Goal: Information Seeking & Learning: Learn about a topic

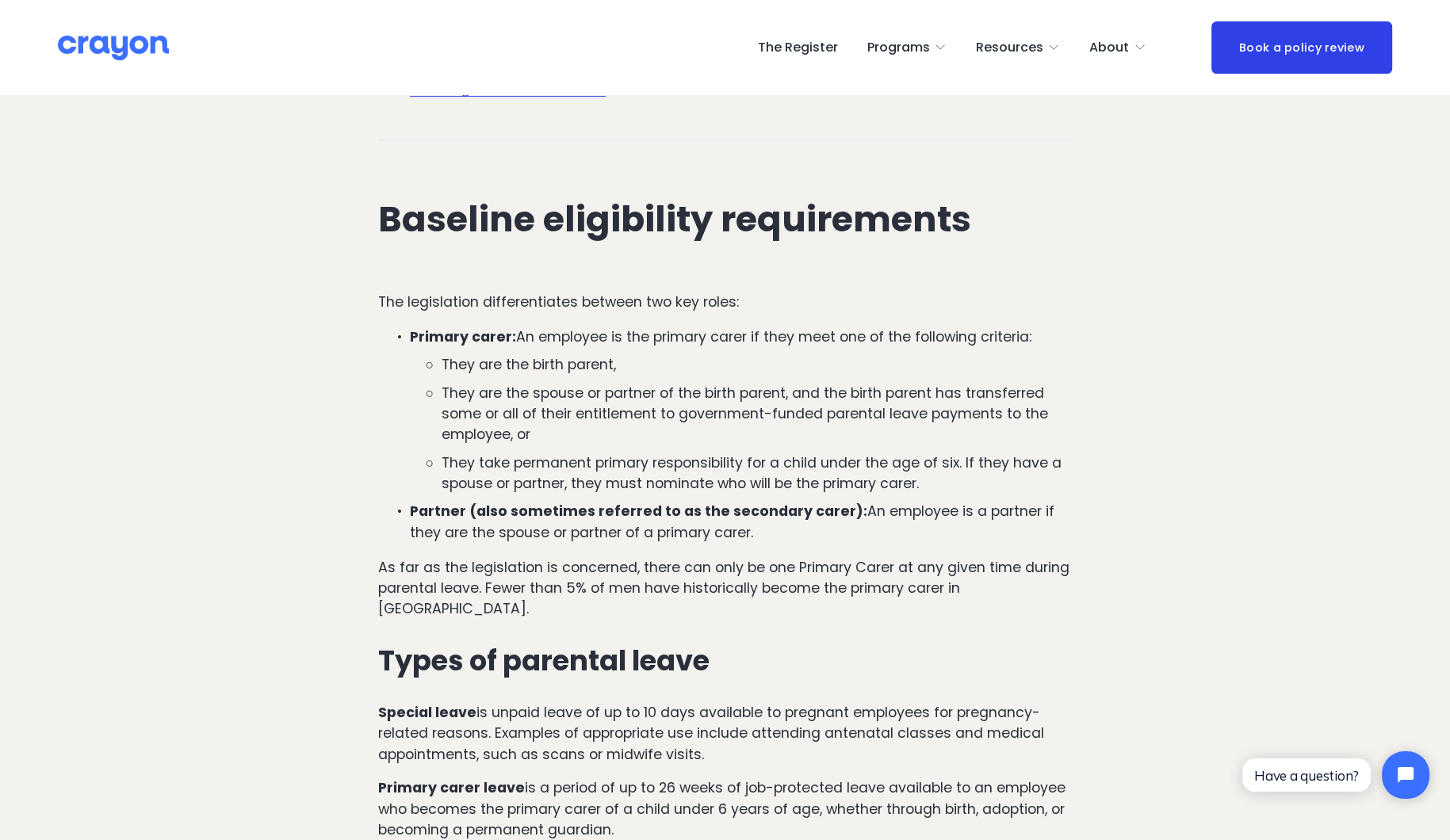
scroll to position [837, 0]
click at [663, 335] on p "Primary carer: An employee is the primary carer if they meet one of the followi…" at bounding box center [740, 336] width 662 height 21
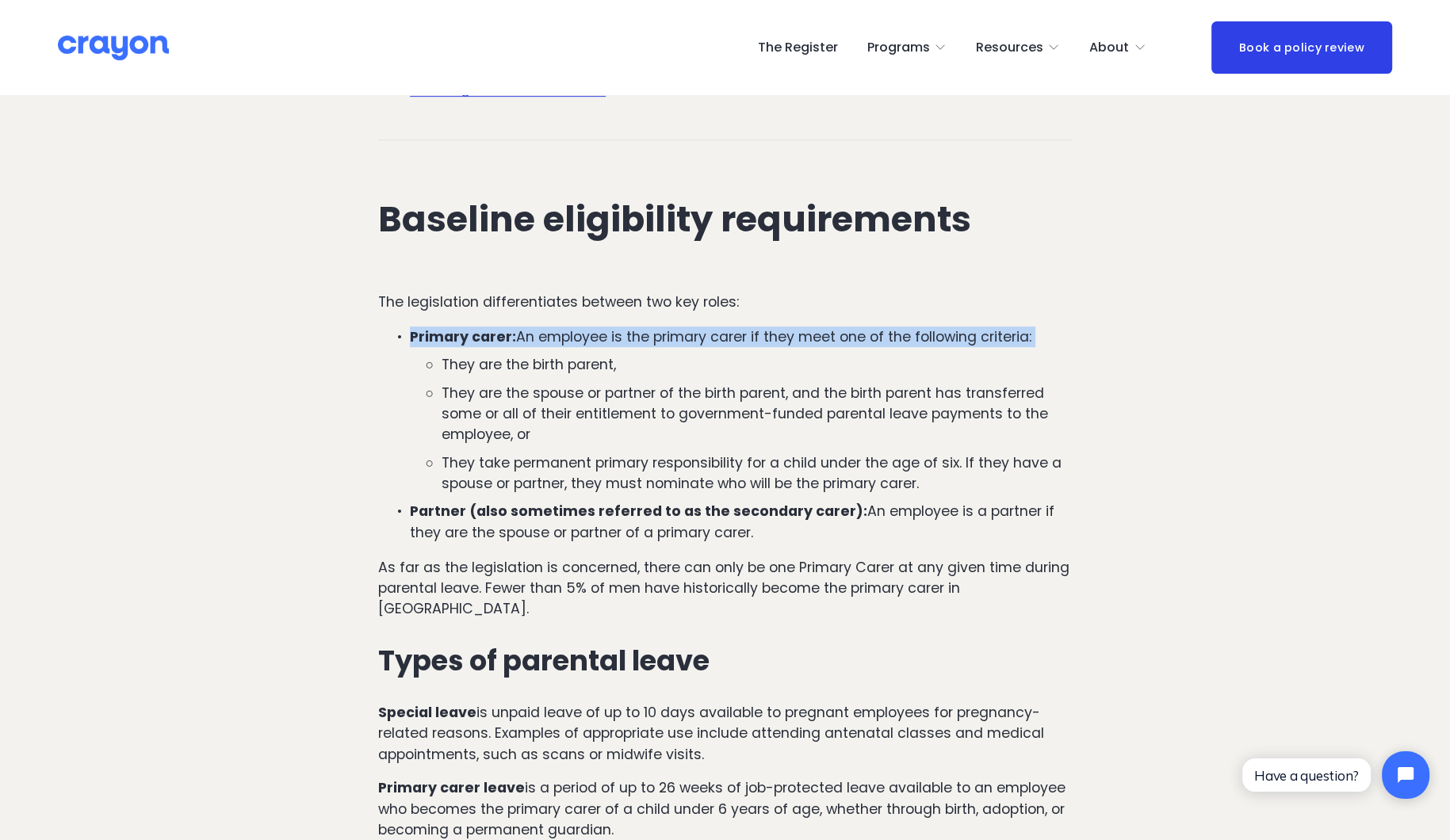
click at [663, 335] on p "Primary carer: An employee is the primary carer if they meet one of the followi…" at bounding box center [740, 336] width 662 height 21
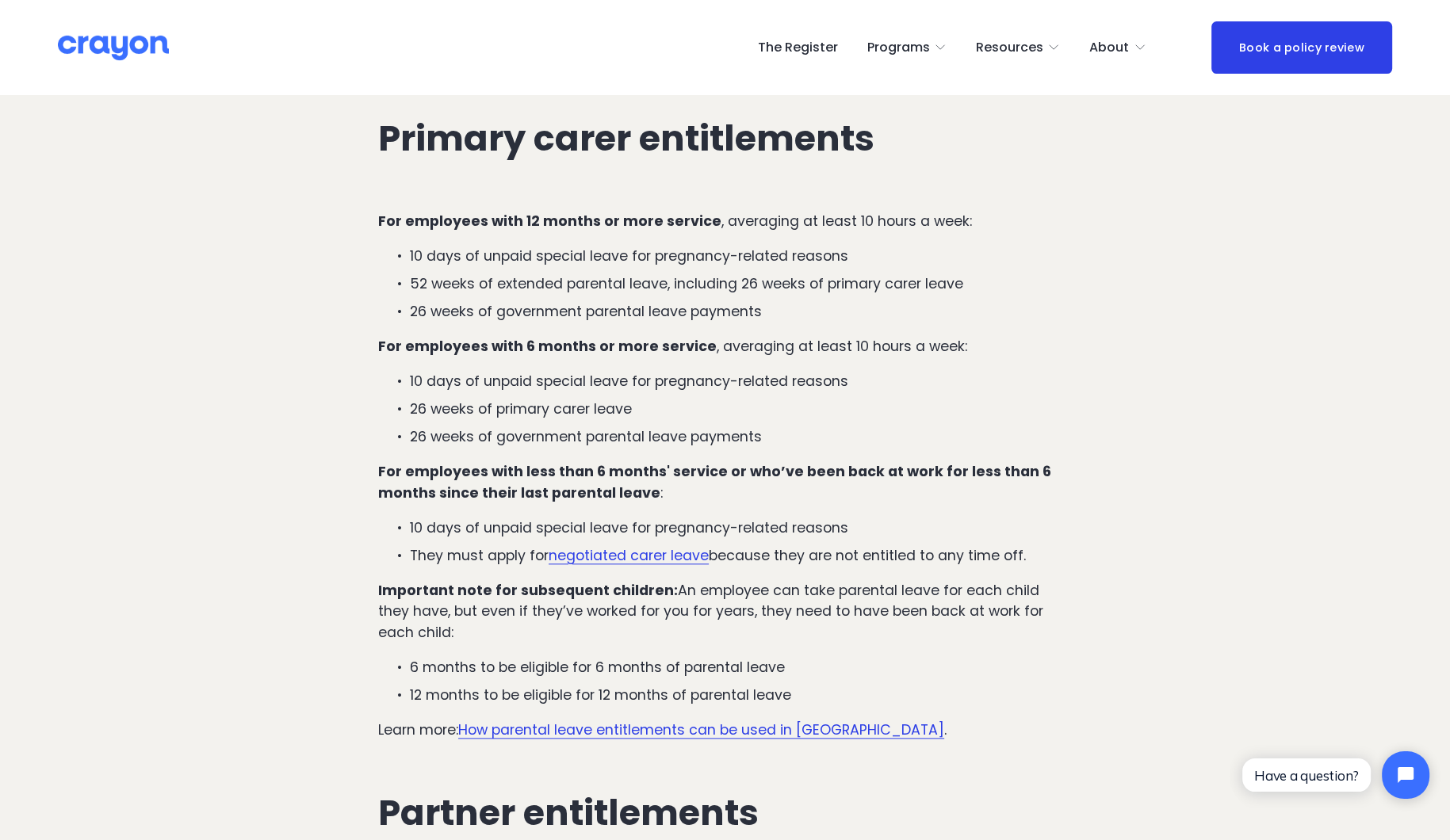
scroll to position [1942, 0]
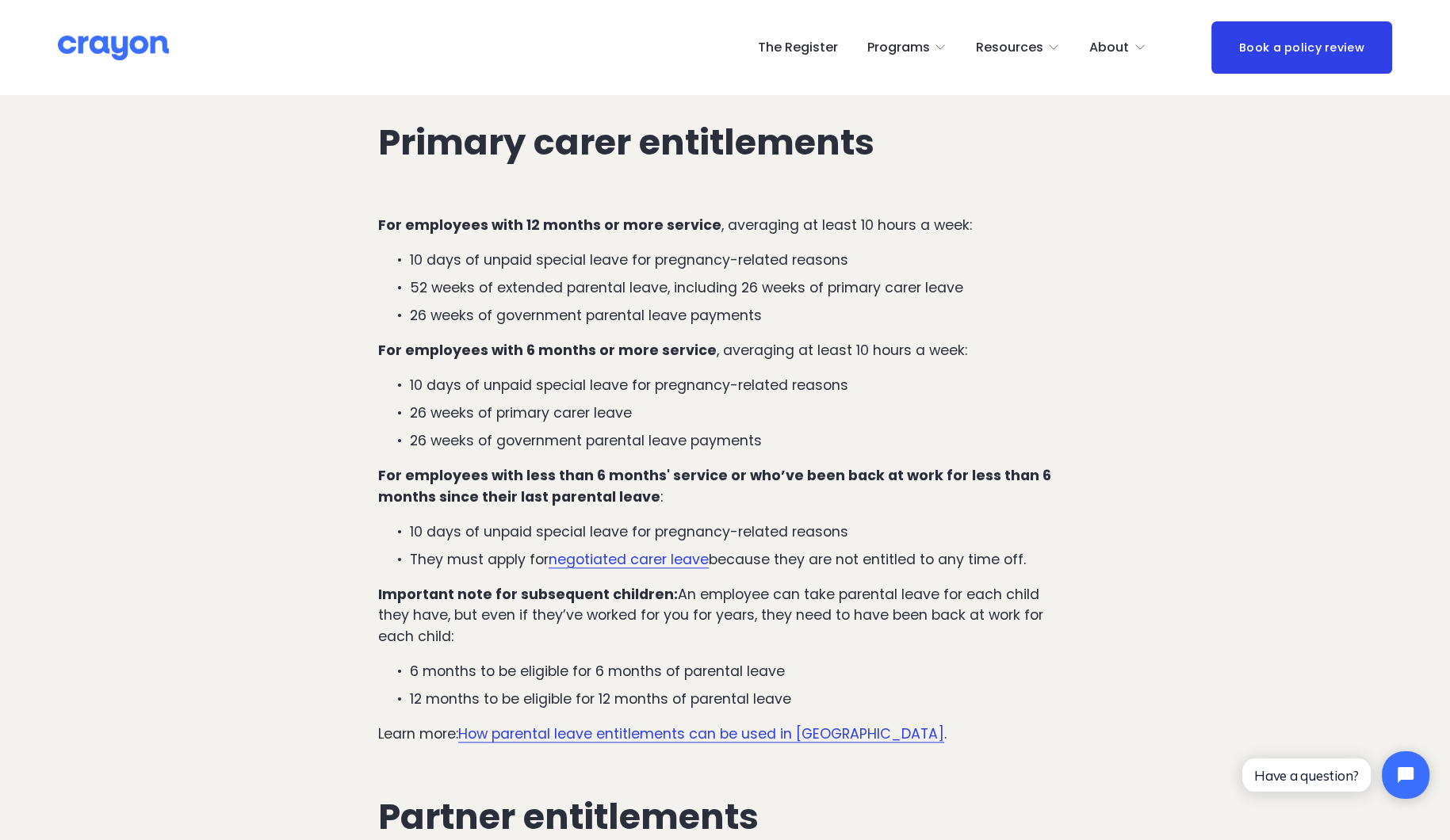
drag, startPoint x: 427, startPoint y: 615, endPoint x: 358, endPoint y: 581, distance: 76.9
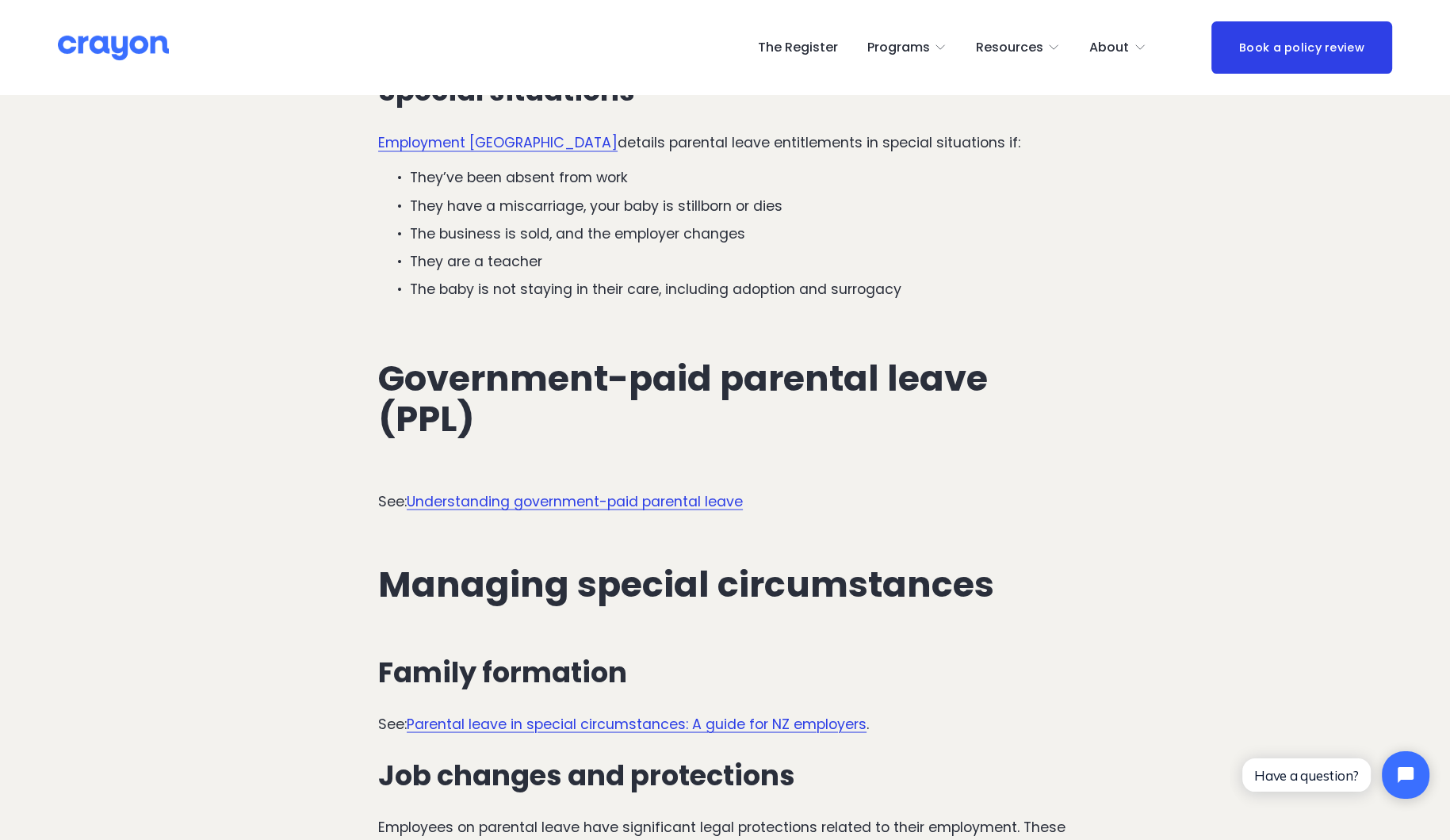
scroll to position [3224, 0]
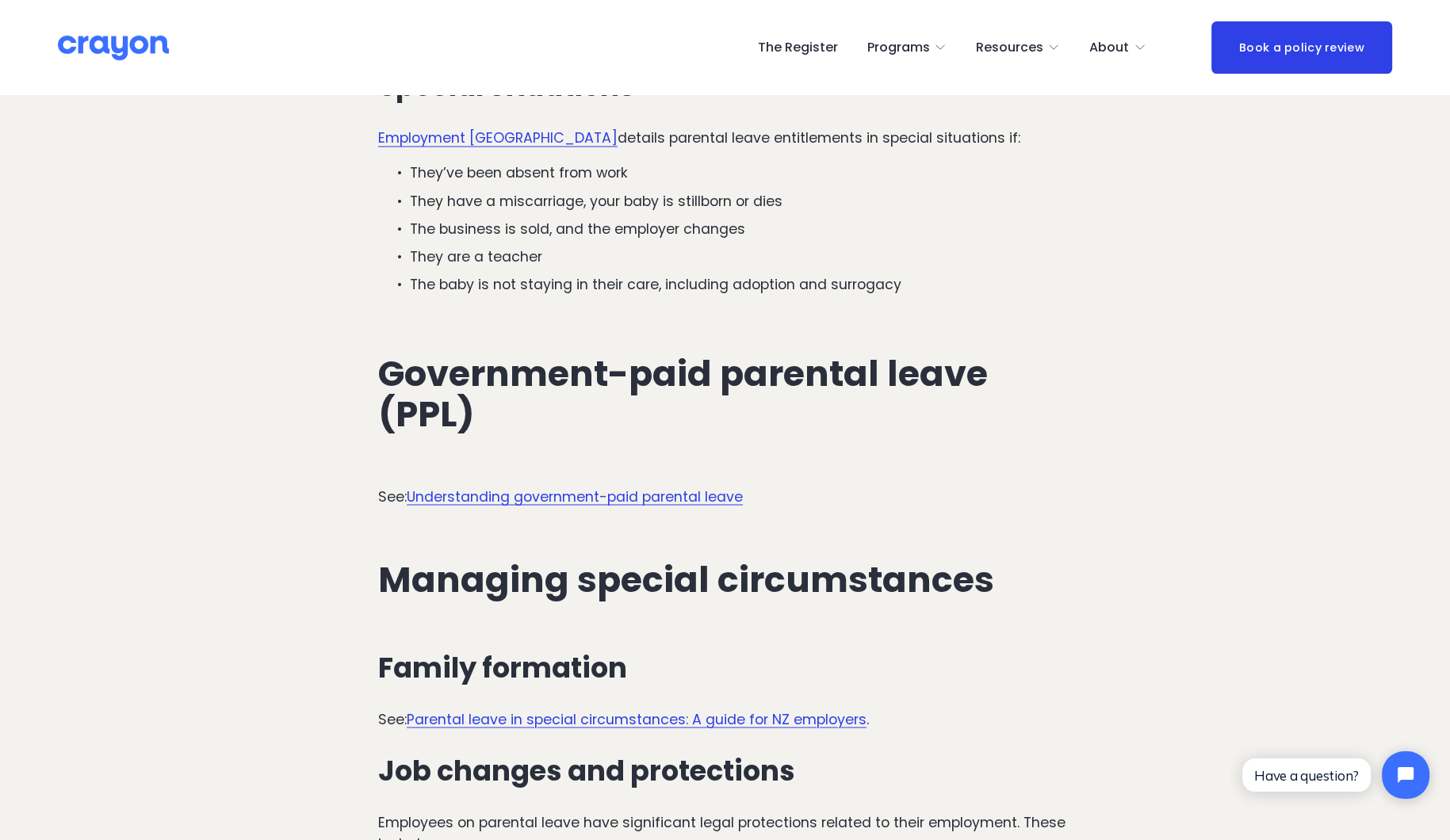
click at [497, 487] on link "Understanding government-paid parental leave" at bounding box center [575, 496] width 336 height 19
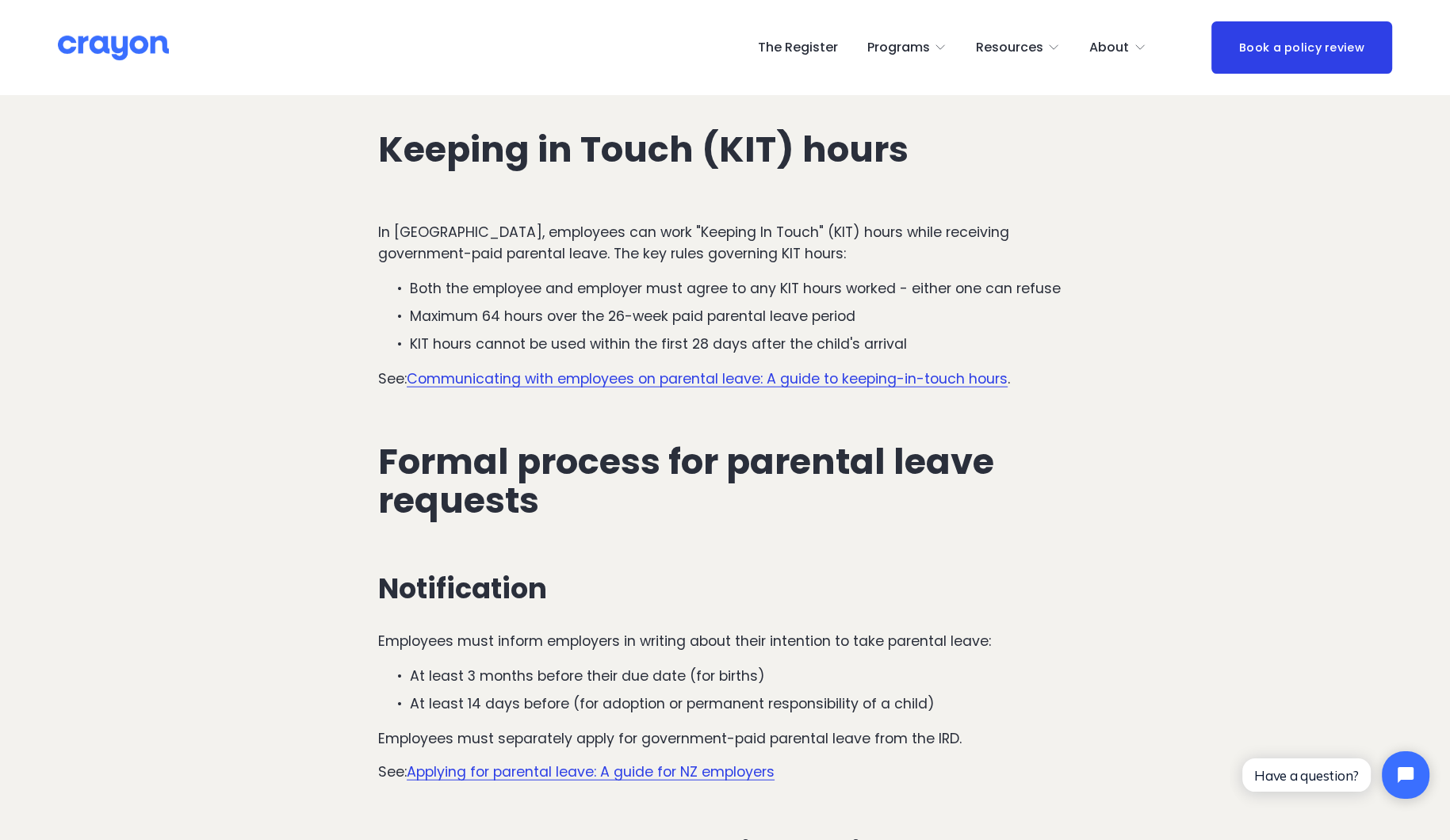
scroll to position [3923, 0]
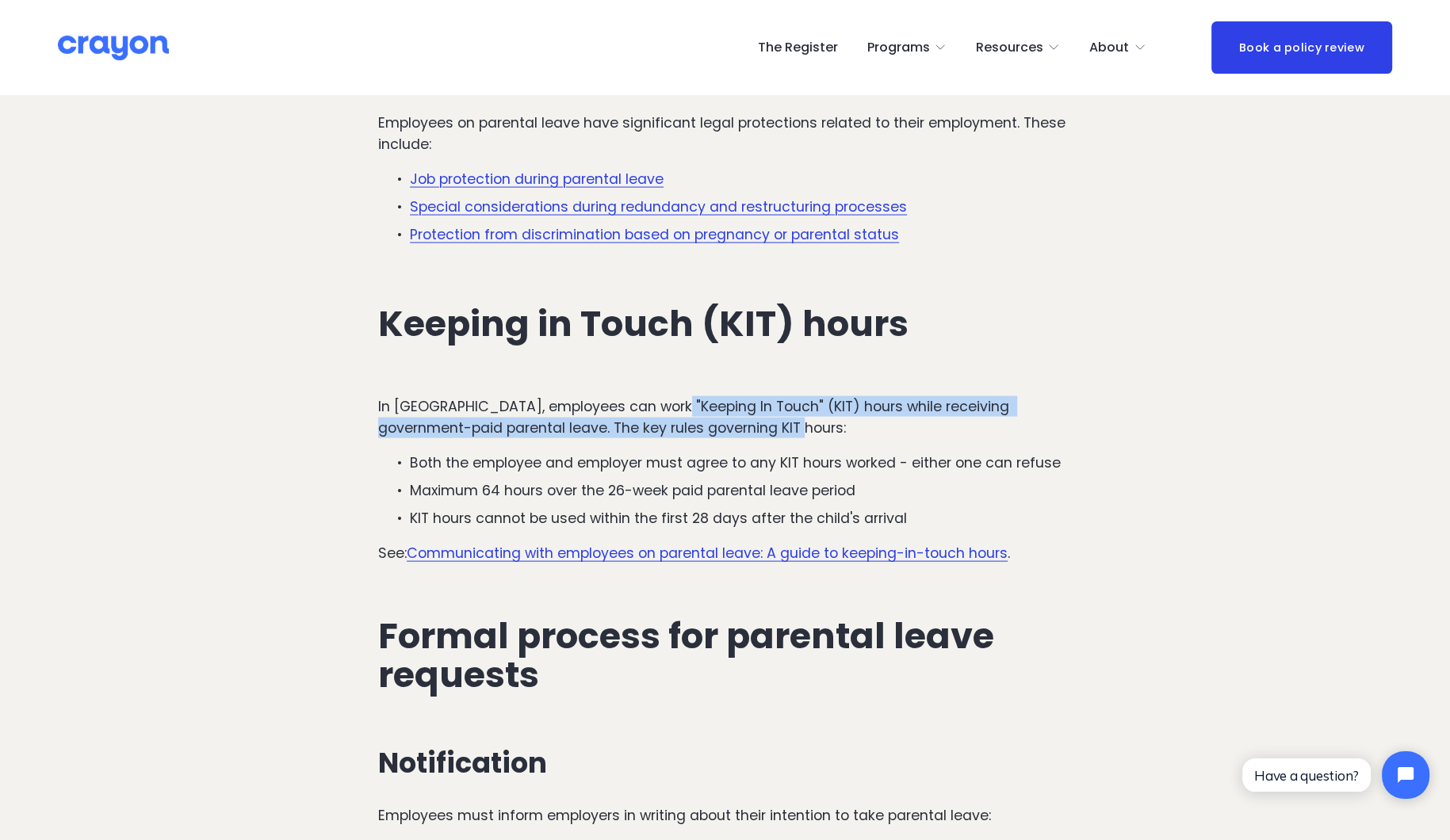
drag, startPoint x: 858, startPoint y: 402, endPoint x: 678, endPoint y: 380, distance: 181.3
click at [678, 396] on p "In [GEOGRAPHIC_DATA], employees can work "Keeping In Touch" (KIT) hours while r…" at bounding box center [725, 417] width 694 height 42
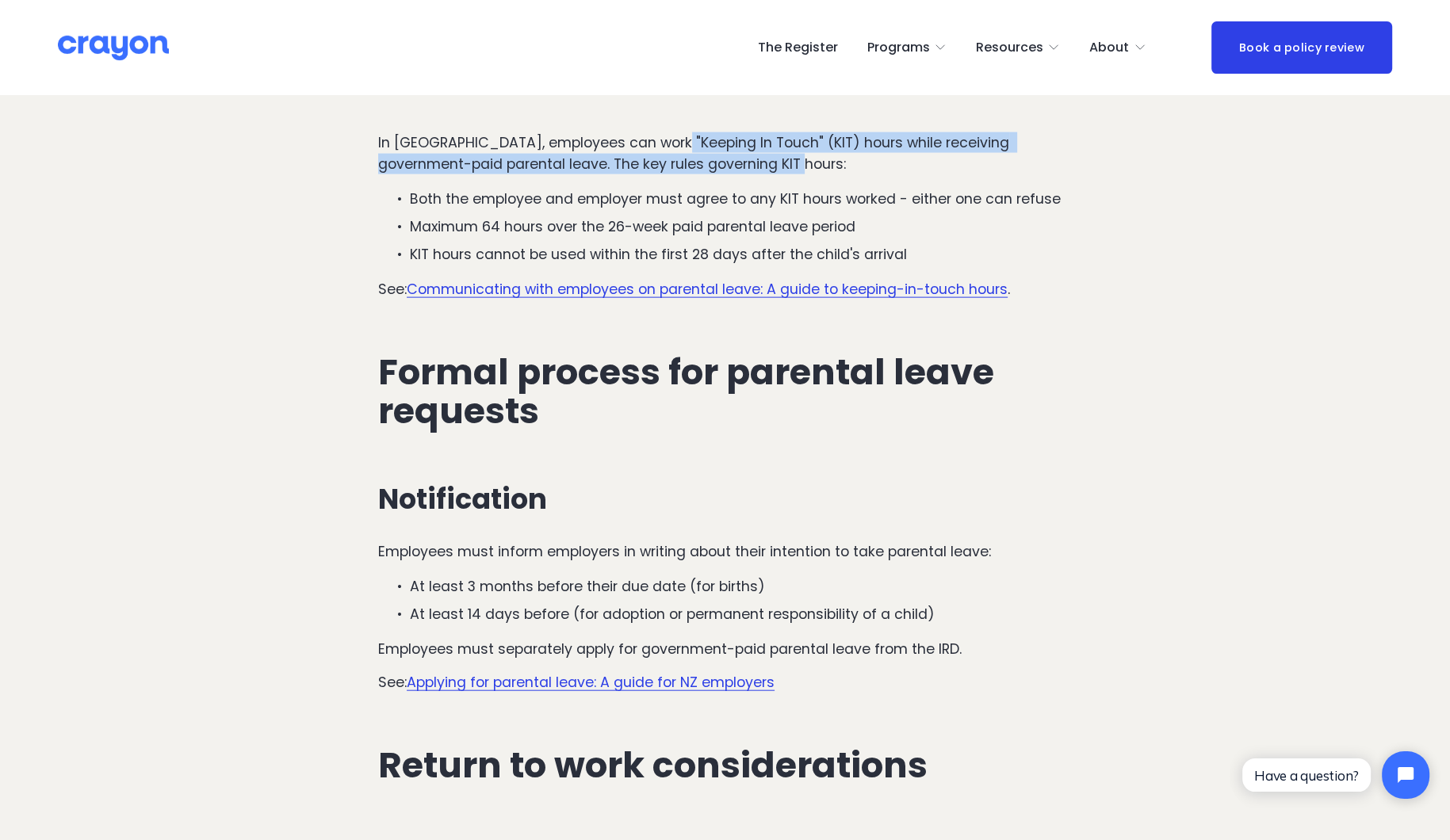
scroll to position [4190, 0]
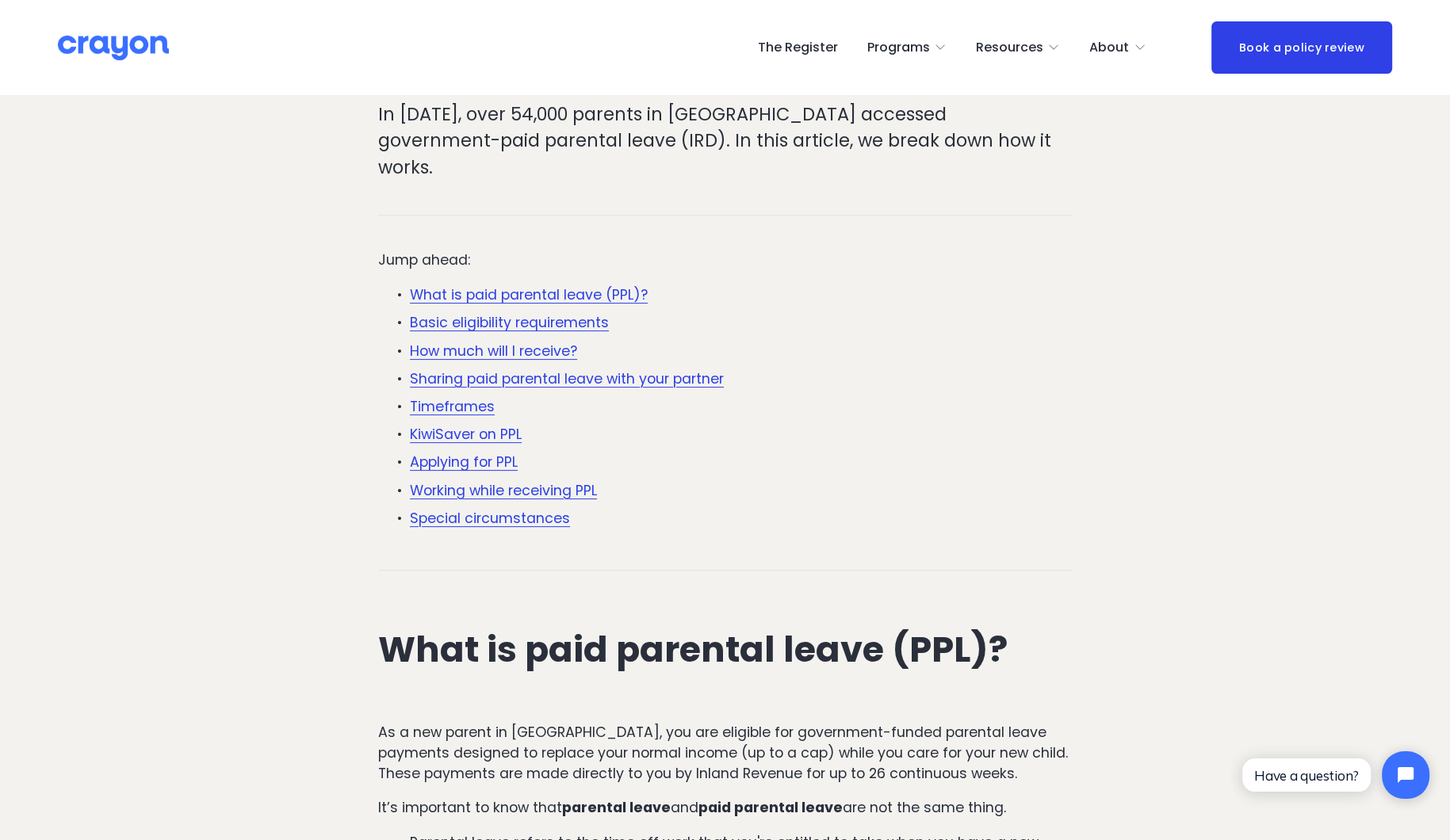
scroll to position [387, 0]
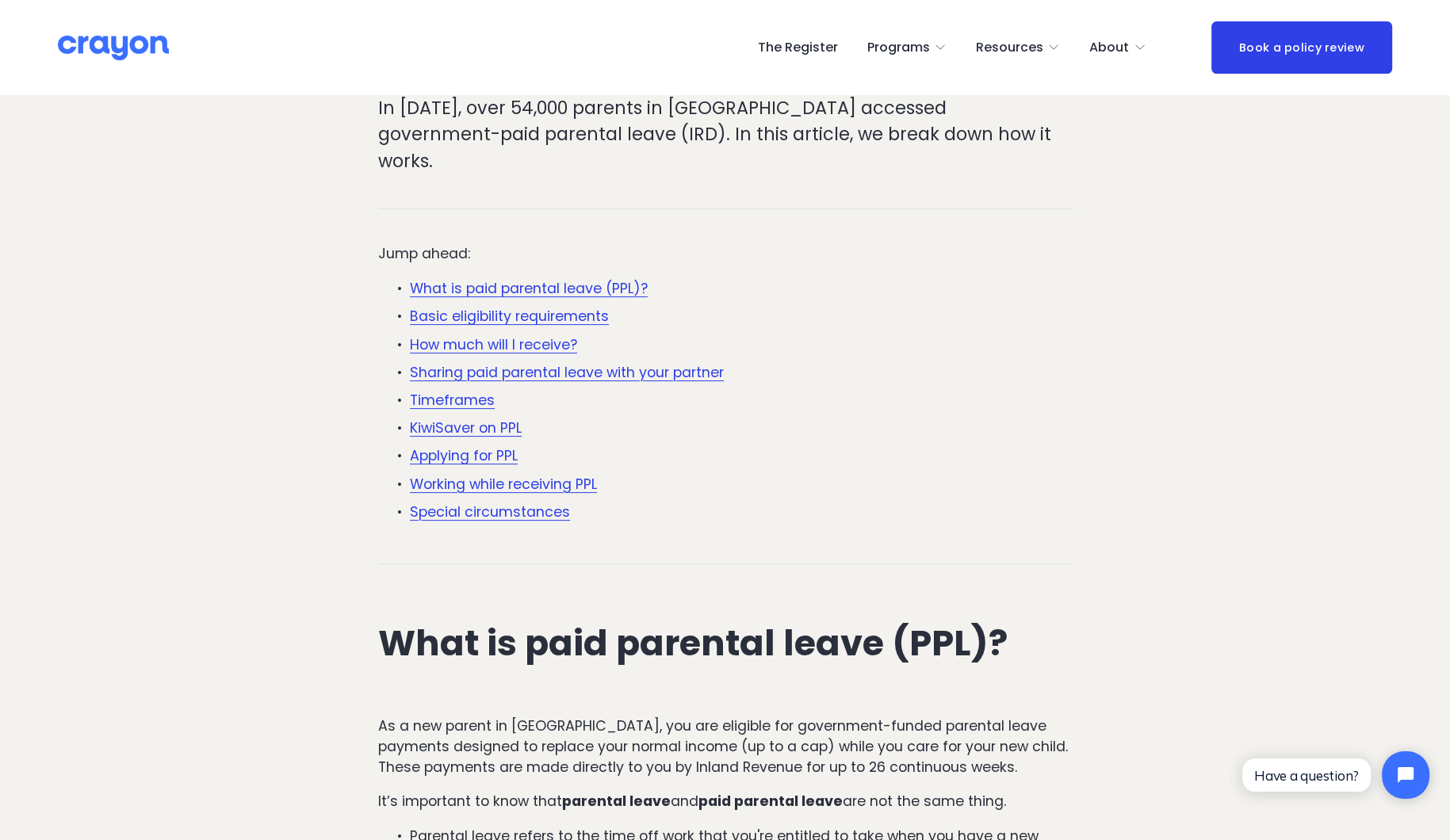
click at [491, 335] on link "How much will I receive?" at bounding box center [493, 344] width 167 height 19
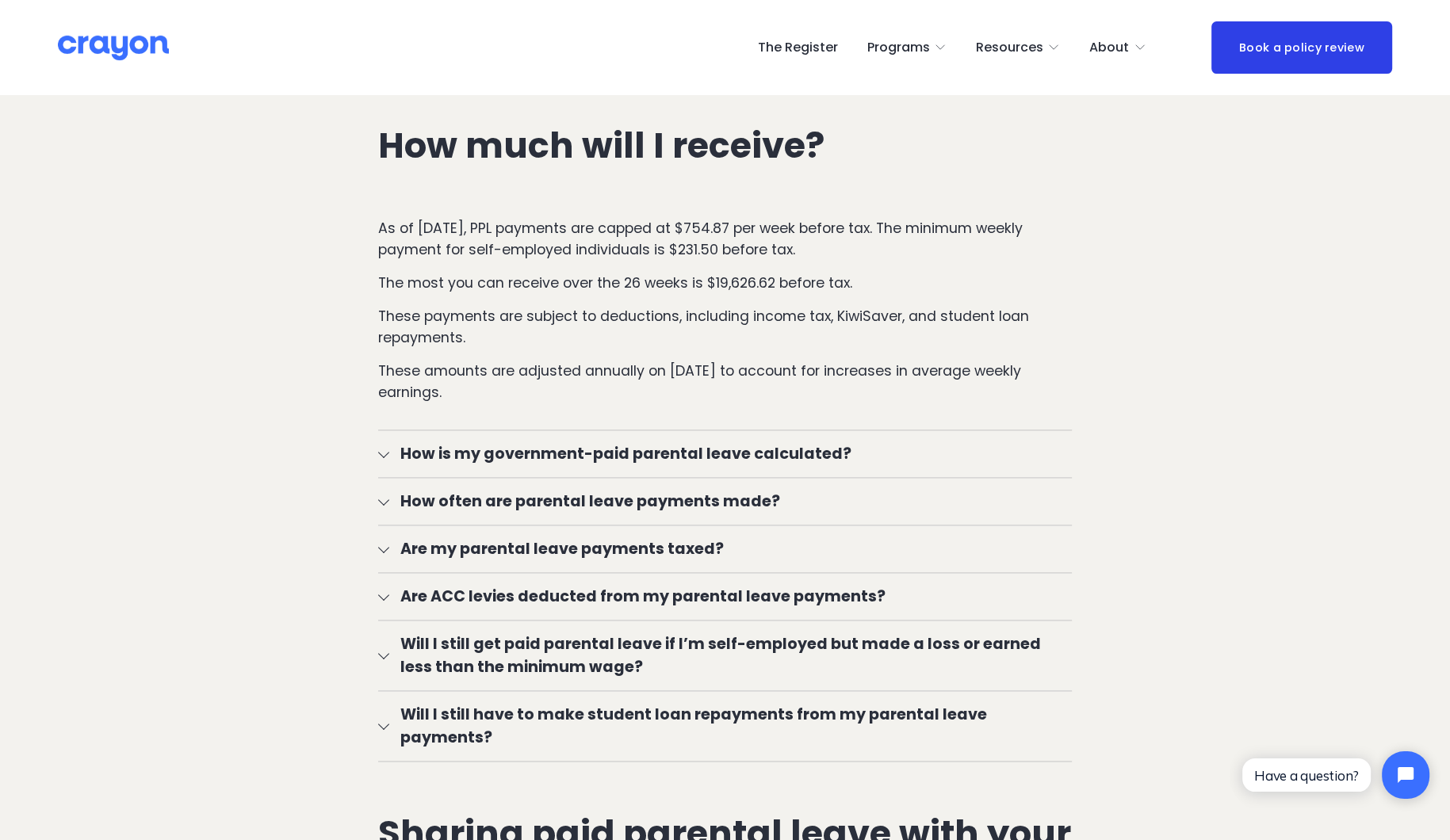
scroll to position [2418, 0]
drag, startPoint x: 775, startPoint y: 252, endPoint x: 708, endPoint y: 250, distance: 67.0
click at [708, 271] on p "The most you can receive over the 26 weeks is $19,626.62 before tax." at bounding box center [725, 281] width 694 height 21
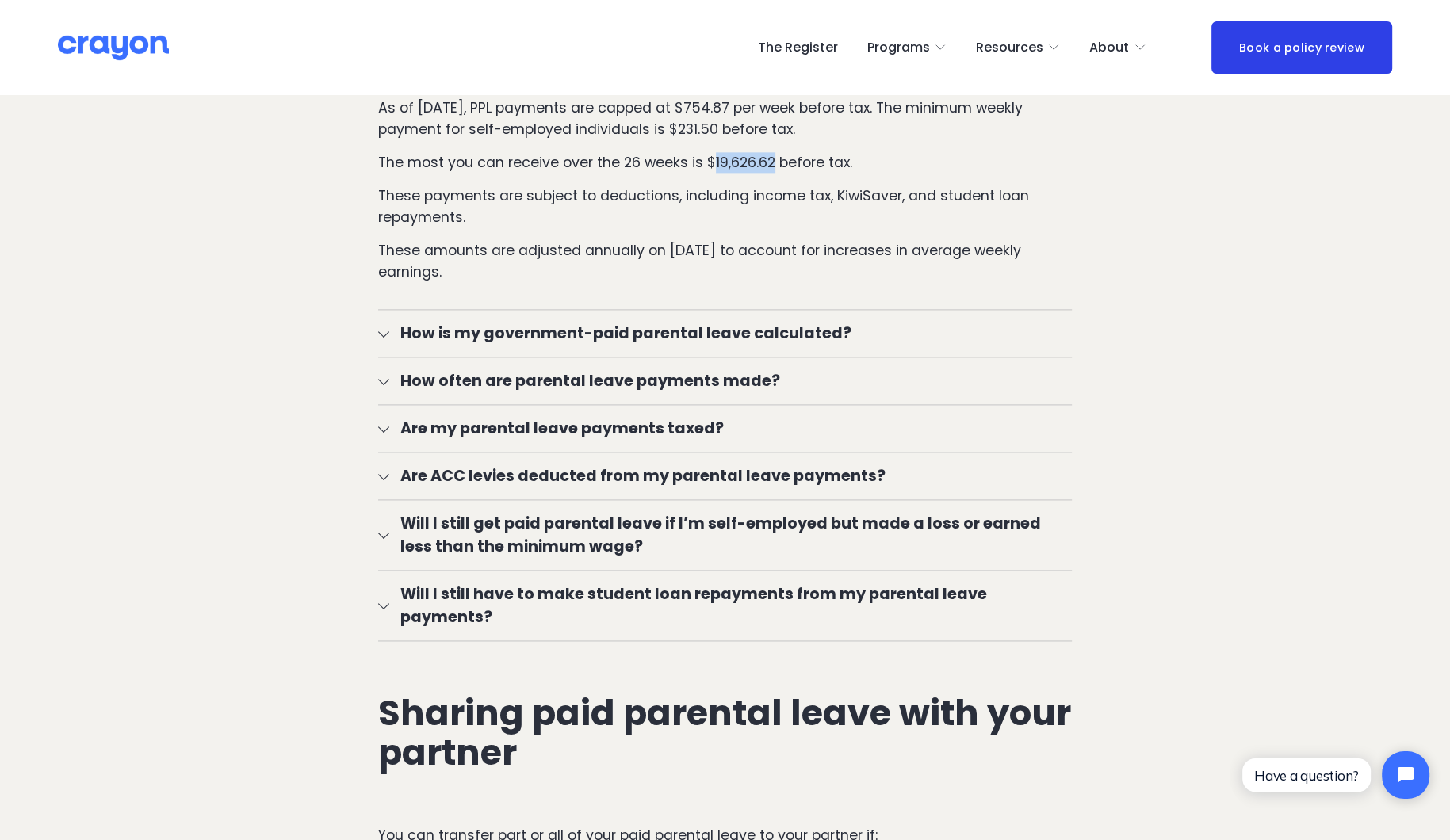
scroll to position [2545, 0]
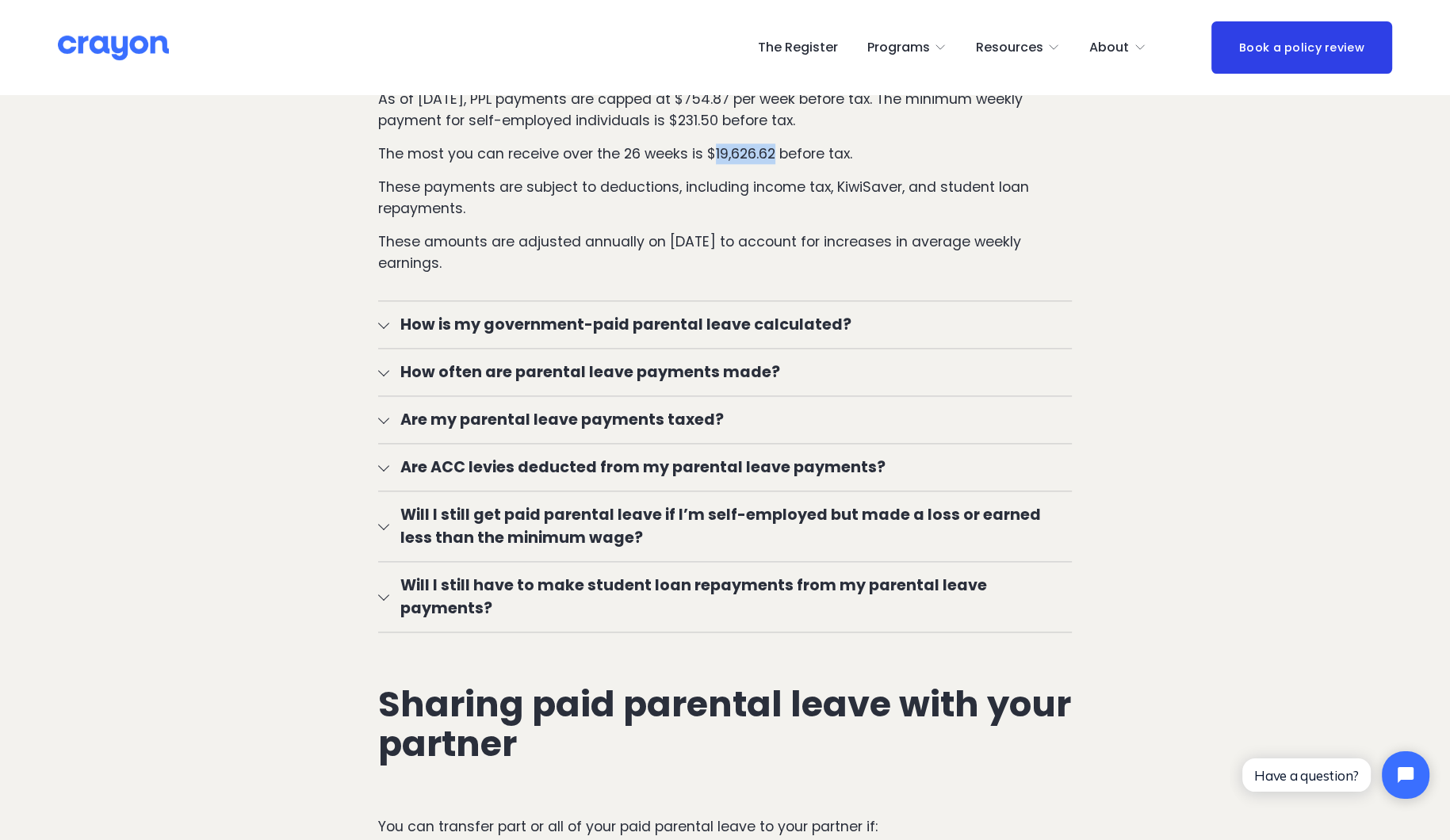
click at [601, 565] on button "Will I still have to make student loan repayments from my parental leave paymen…" at bounding box center [725, 597] width 694 height 70
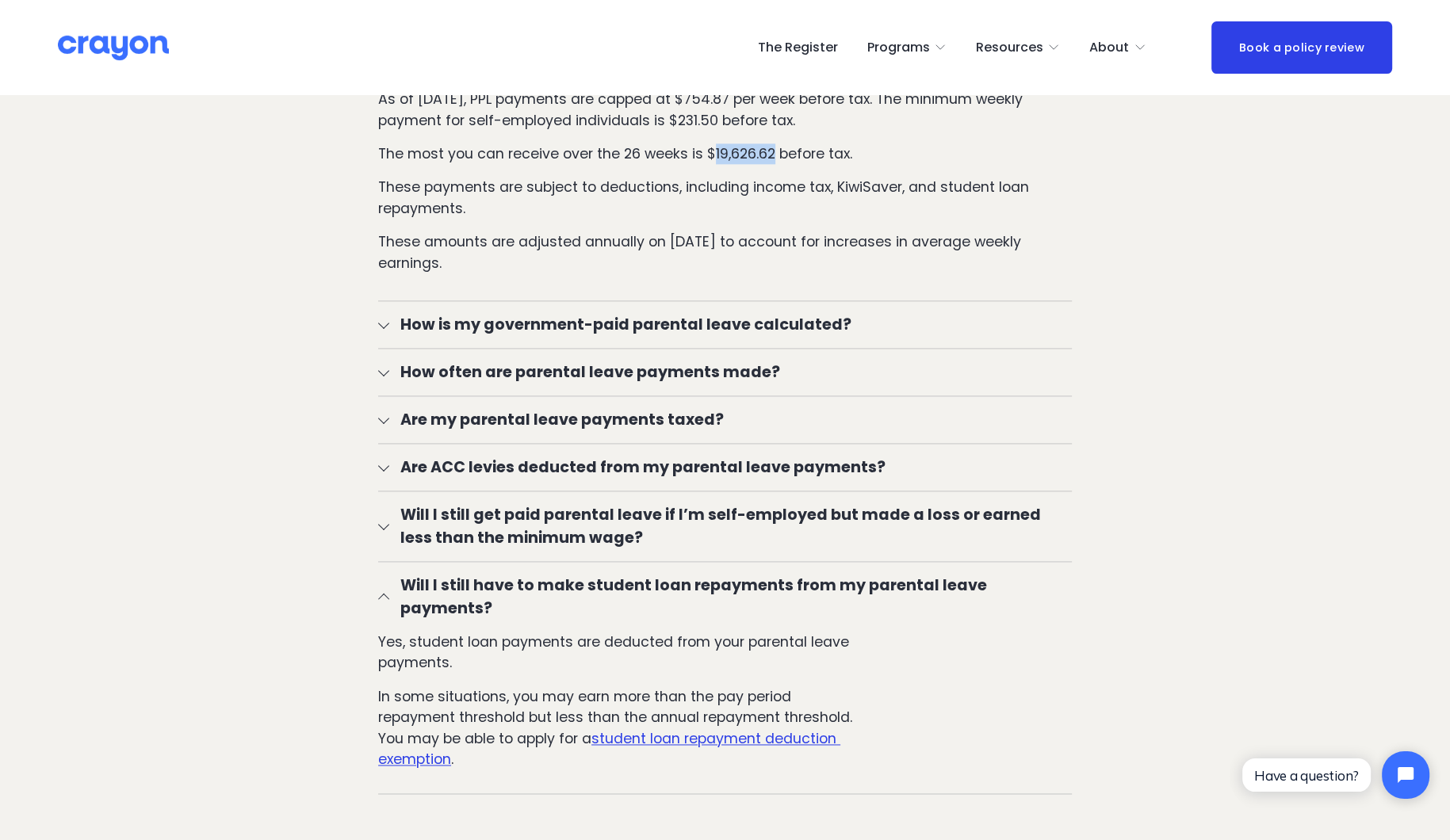
click at [601, 565] on button "Will I still have to make student loan repayments from my parental leave paymen…" at bounding box center [725, 597] width 694 height 70
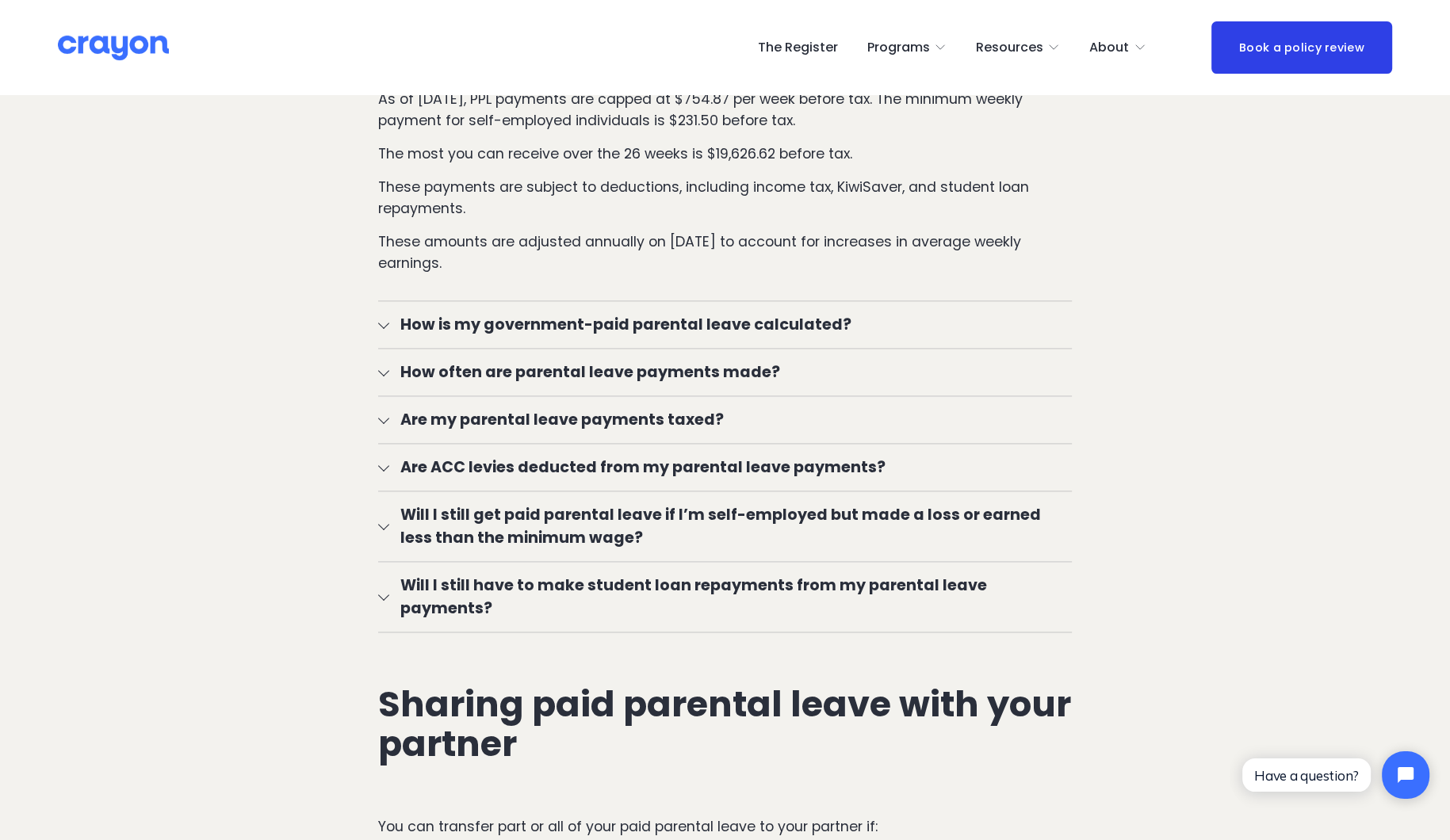
click at [579, 561] on div at bounding box center [725, 561] width 694 height 1
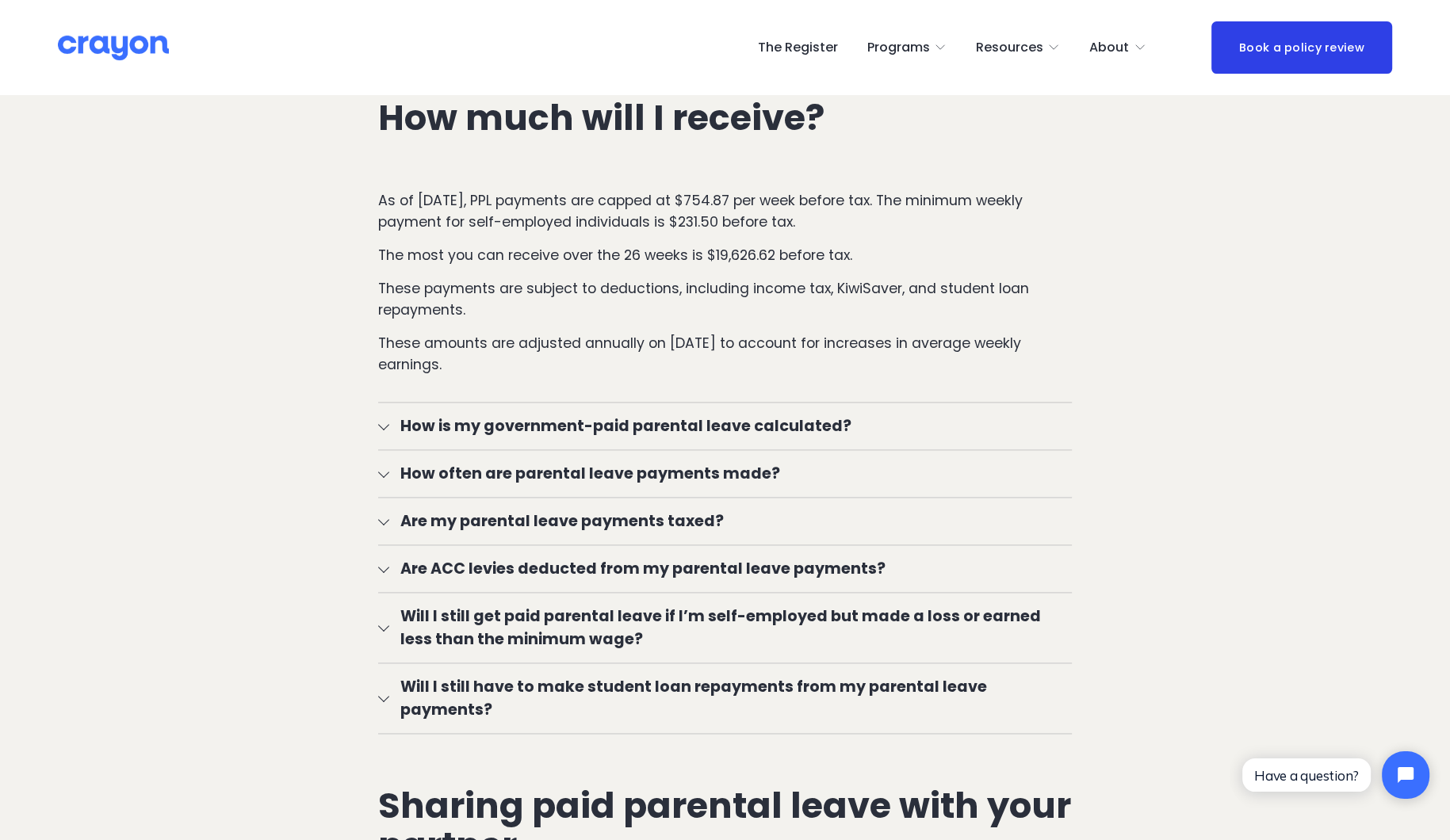
scroll to position [2447, 0]
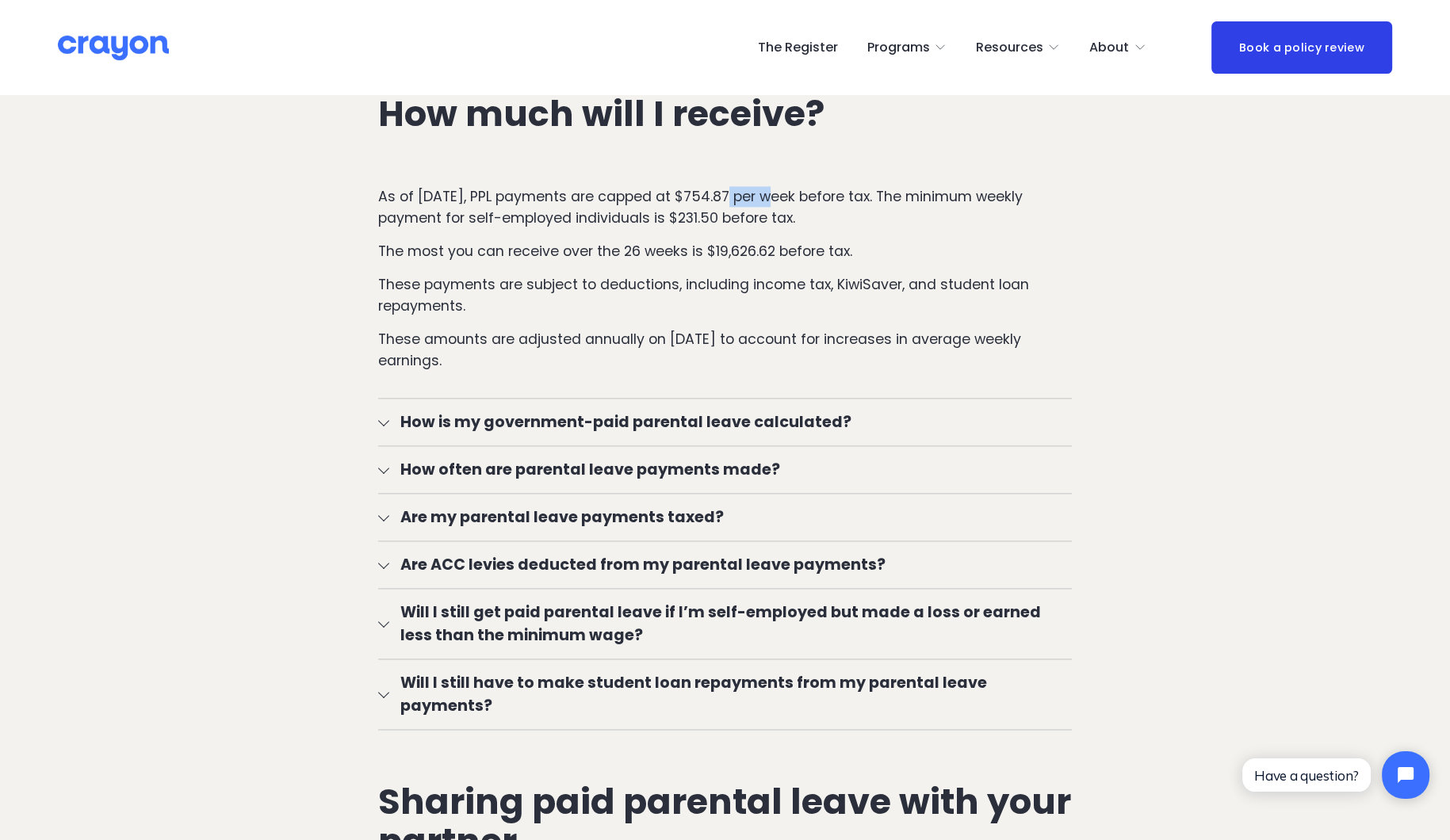
drag, startPoint x: 755, startPoint y: 167, endPoint x: 711, endPoint y: 165, distance: 44.0
click at [711, 186] on p "As of July 1, 2024, PPL payments are capped at $754.87 per week before tax. The…" at bounding box center [725, 207] width 694 height 42
copy p "754.87"
click at [869, 241] on p "The most you can receive over the 26 weeks is $19,626.62 before tax." at bounding box center [725, 251] width 694 height 21
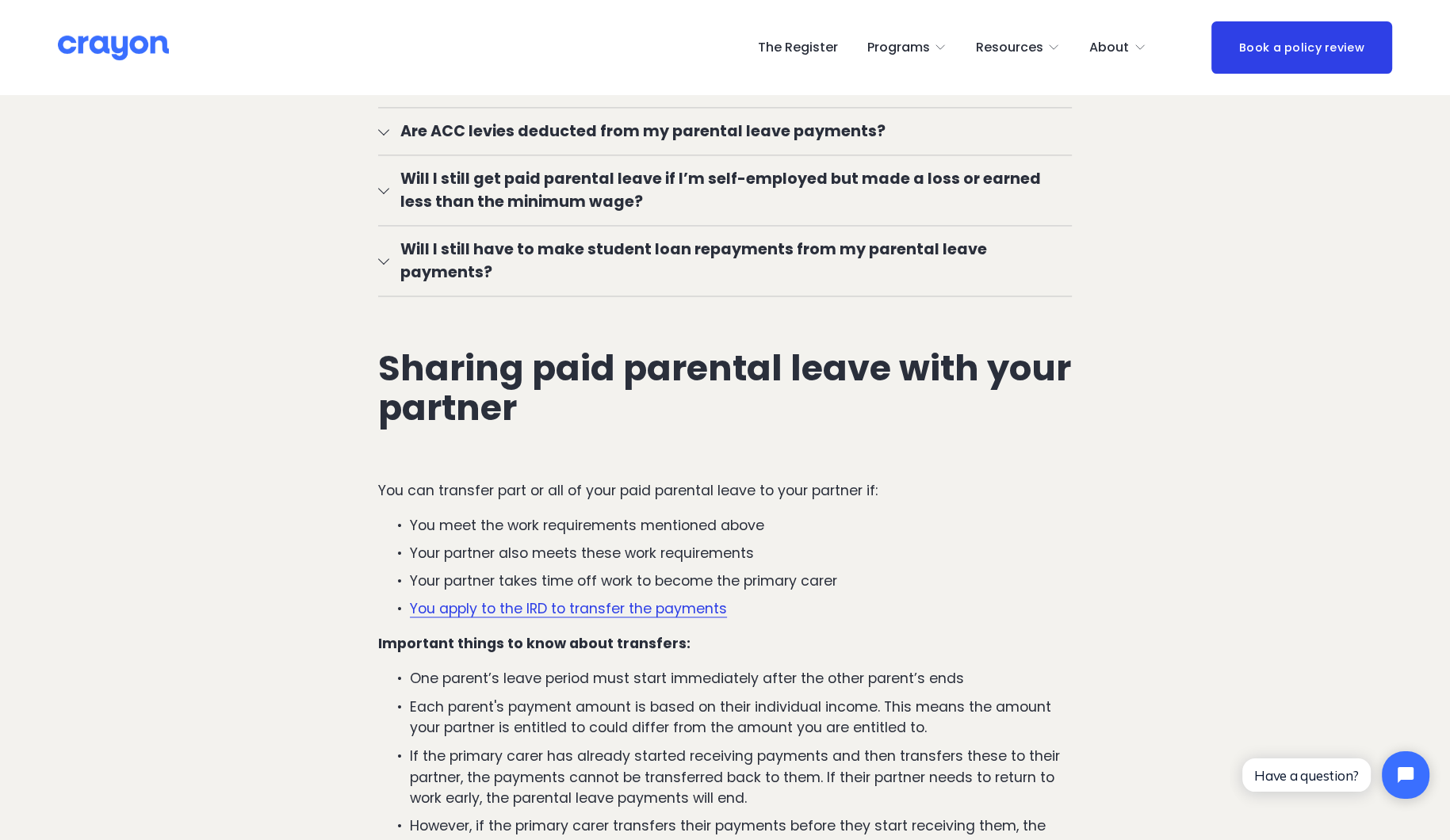
scroll to position [2880, 0]
